Goal: Task Accomplishment & Management: Use online tool/utility

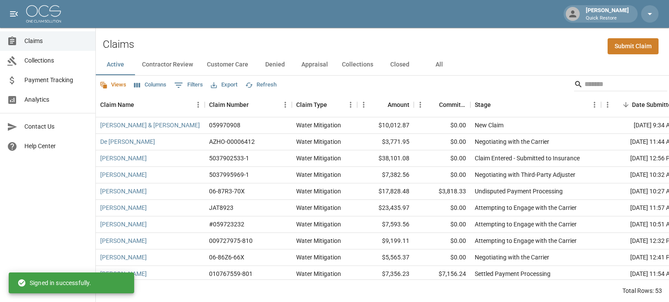
click at [437, 64] on button "All" at bounding box center [438, 64] width 39 height 21
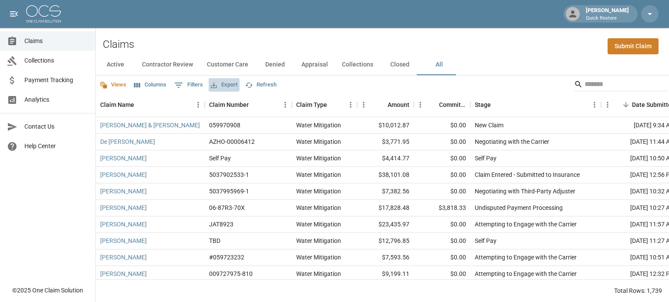
click at [232, 85] on button "Export" at bounding box center [223, 84] width 31 height 13
click at [241, 118] on li "Download as Excel" at bounding box center [244, 119] width 72 height 16
click at [118, 86] on button "Views" at bounding box center [112, 84] width 31 height 13
click at [153, 85] on div at bounding box center [334, 151] width 669 height 302
click at [153, 85] on button "Columns" at bounding box center [150, 84] width 37 height 13
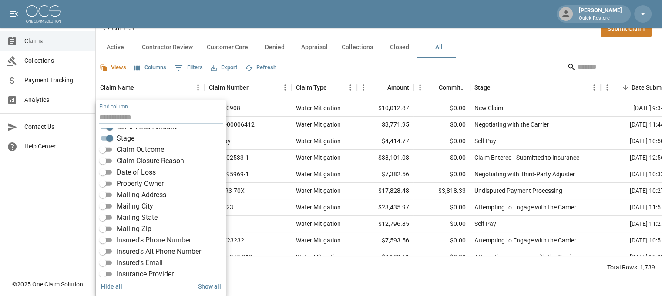
scroll to position [87, 0]
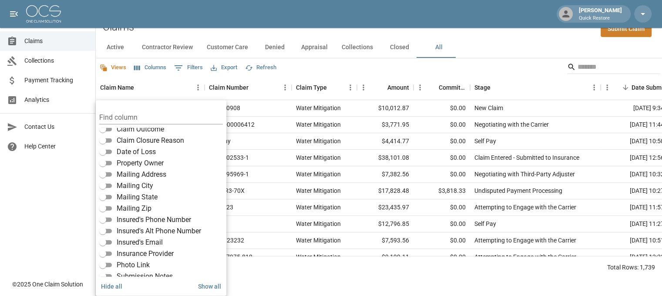
click at [127, 253] on span "Insurance Provider" at bounding box center [145, 254] width 57 height 10
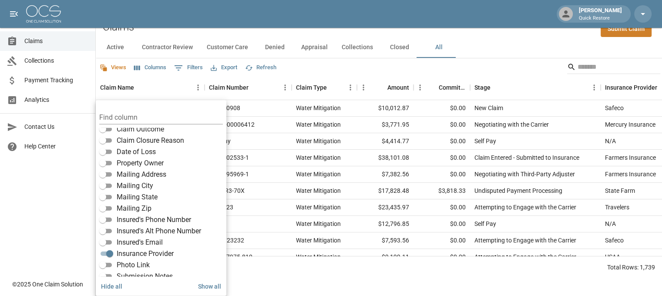
click at [277, 279] on div "Total Rows: 1,739" at bounding box center [379, 267] width 566 height 23
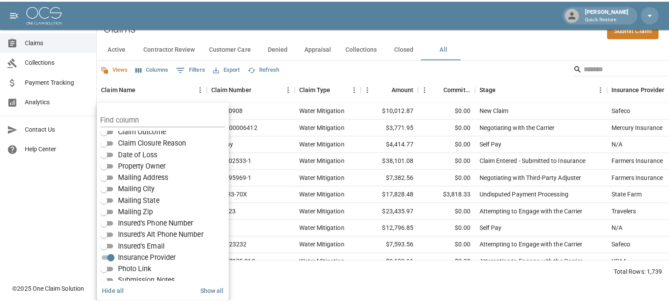
scroll to position [0, 0]
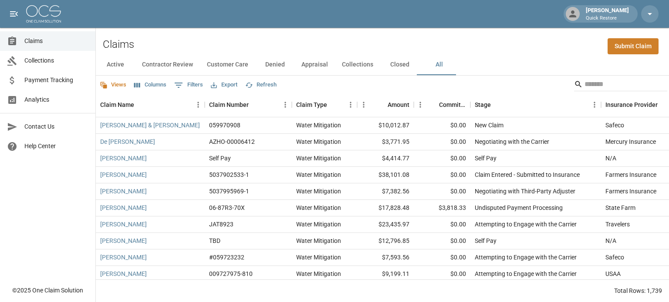
click at [234, 85] on button "Export" at bounding box center [223, 84] width 31 height 13
click at [239, 121] on li "Download as Excel" at bounding box center [244, 119] width 72 height 16
